Goal: Information Seeking & Learning: Learn about a topic

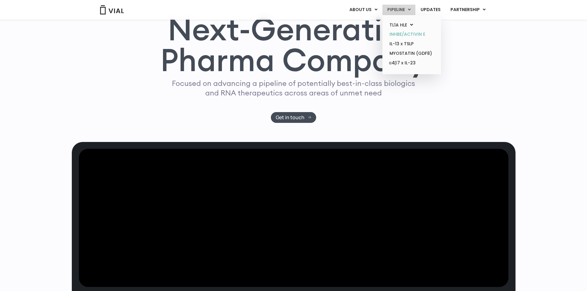
click at [400, 34] on link "INHBE/ACTIVIN E" at bounding box center [411, 35] width 54 height 10
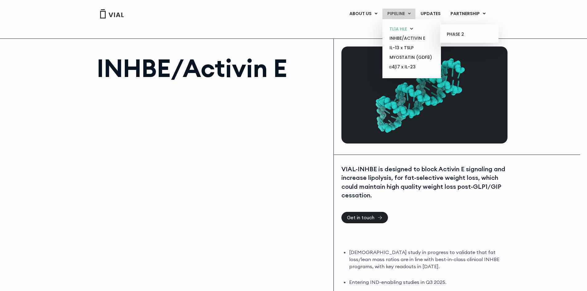
click at [395, 26] on link "TL1A HLE" at bounding box center [411, 29] width 54 height 10
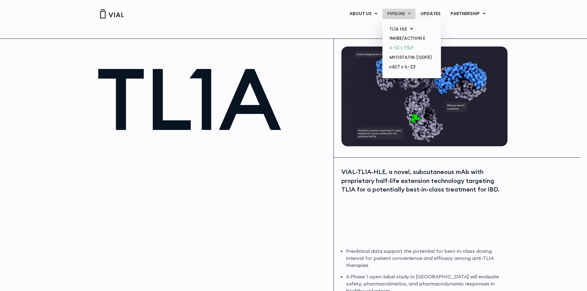
click at [398, 47] on link "IL-13 x TSLP" at bounding box center [411, 48] width 54 height 10
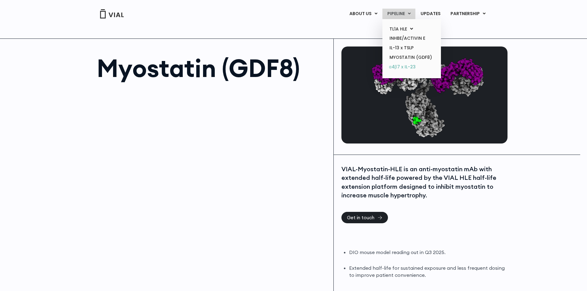
click at [410, 66] on link "α4β7 x IL-23" at bounding box center [411, 67] width 54 height 10
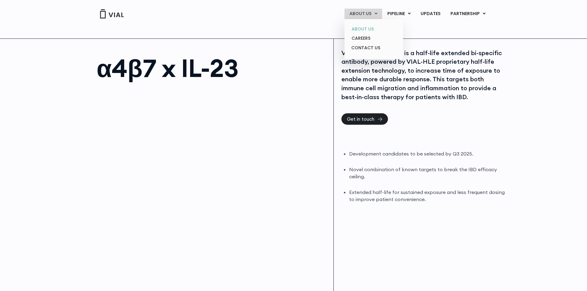
click at [362, 29] on link "ABOUT US" at bounding box center [373, 29] width 54 height 10
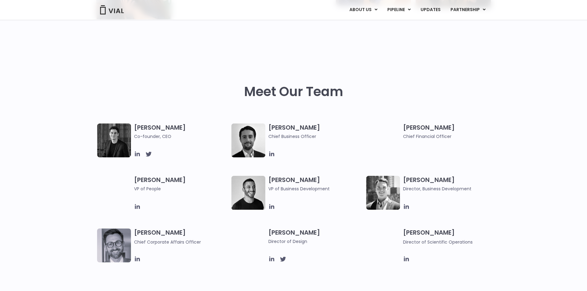
scroll to position [246, 0]
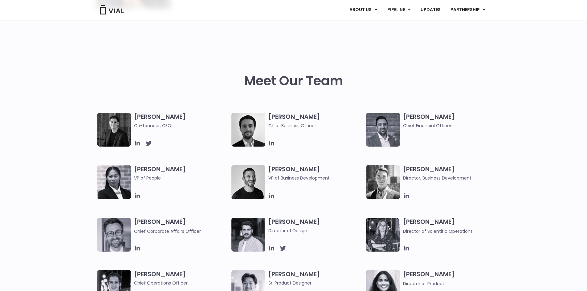
click at [145, 116] on h3 "[PERSON_NAME] Co-founder, CEO" at bounding box center [181, 121] width 95 height 16
click at [114, 121] on img at bounding box center [114, 130] width 34 height 34
click at [137, 144] on icon at bounding box center [137, 143] width 5 height 5
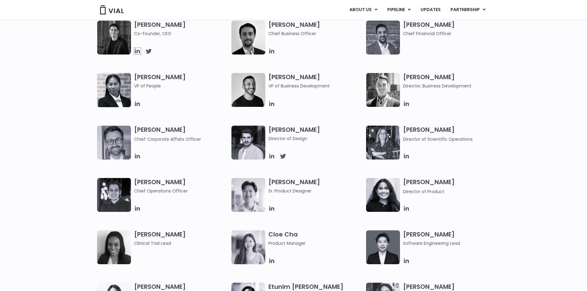
scroll to position [339, 0]
click at [136, 206] on icon at bounding box center [137, 208] width 7 height 7
